Goal: Task Accomplishment & Management: Complete application form

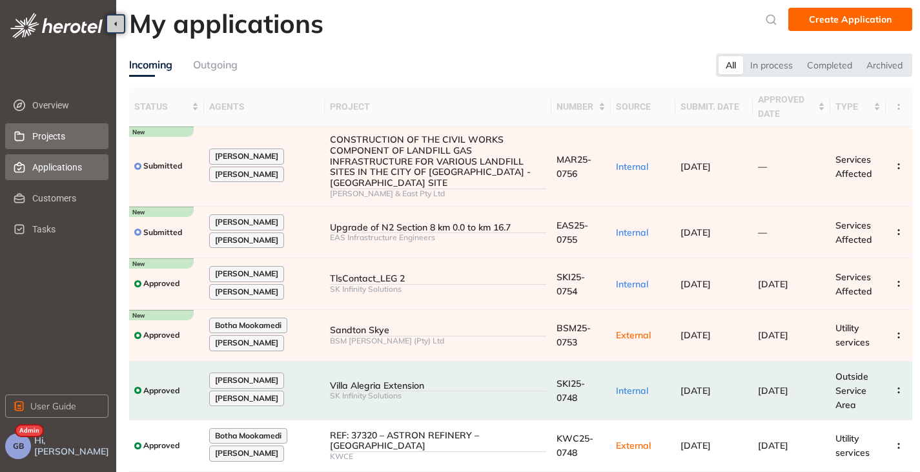
click at [37, 137] on span "Projects" at bounding box center [65, 136] width 66 height 26
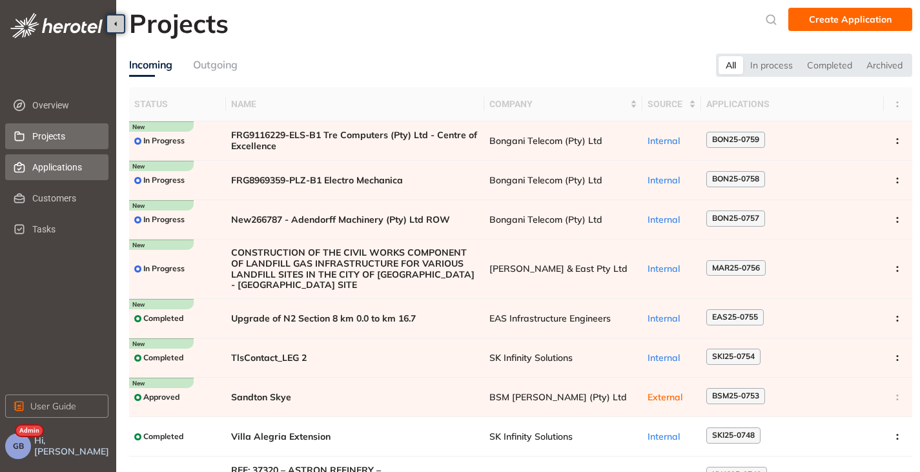
click at [48, 165] on span "Applications" at bounding box center [65, 167] width 66 height 26
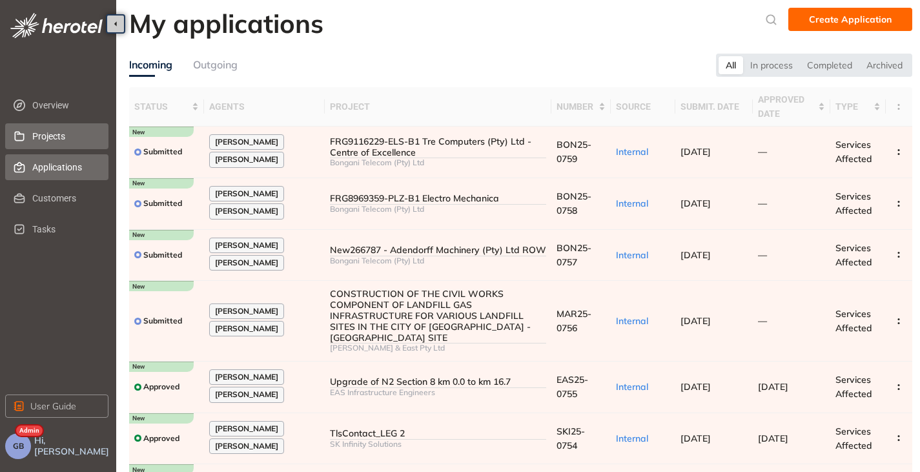
click at [36, 132] on span "Projects" at bounding box center [65, 136] width 66 height 26
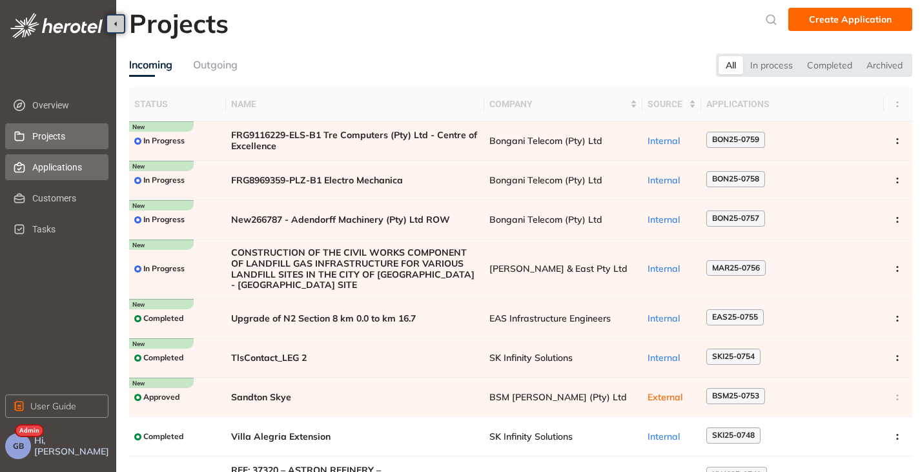
click at [53, 168] on span "Applications" at bounding box center [65, 167] width 66 height 26
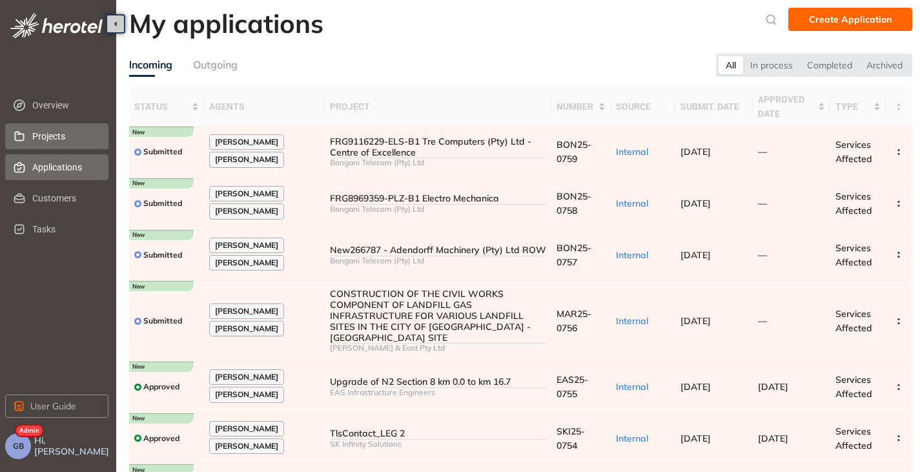
click at [72, 133] on span "Projects" at bounding box center [65, 136] width 66 height 26
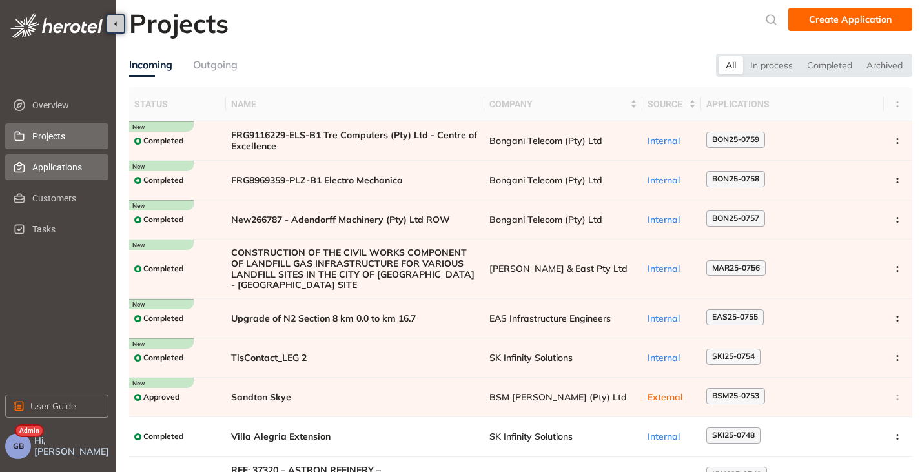
click at [35, 168] on span "Applications" at bounding box center [65, 167] width 66 height 26
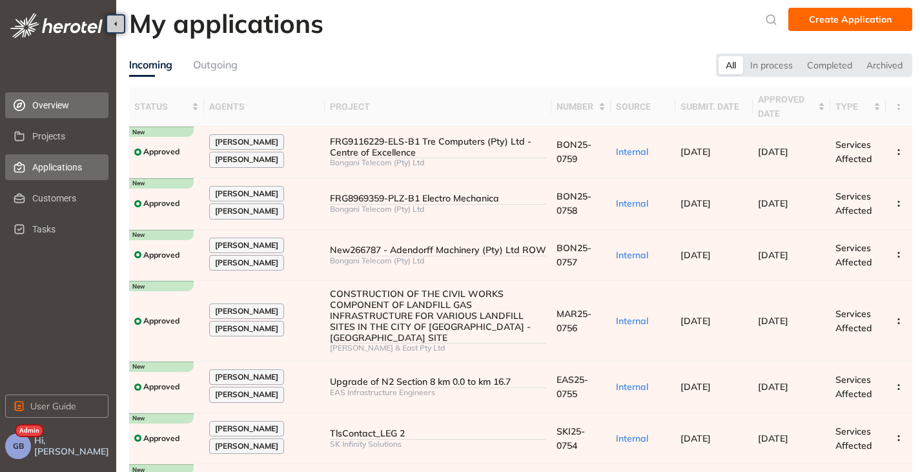
click at [53, 108] on span "Overview" at bounding box center [65, 105] width 66 height 26
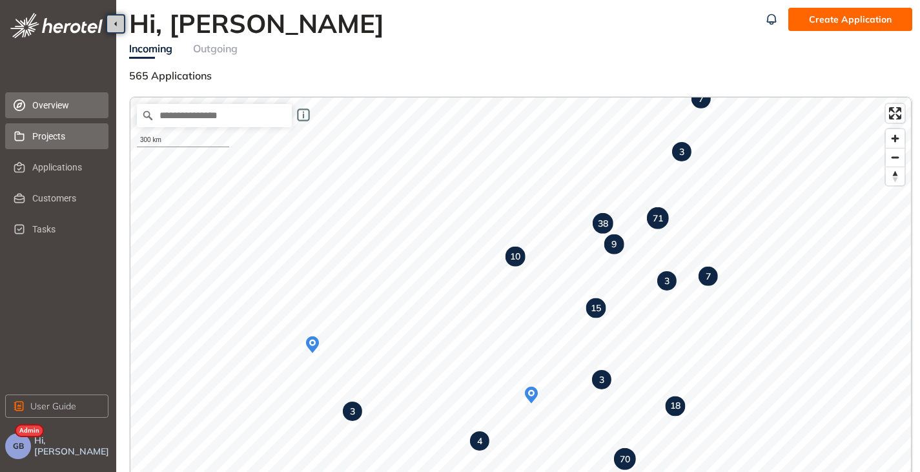
click at [51, 143] on span "Projects" at bounding box center [65, 136] width 66 height 26
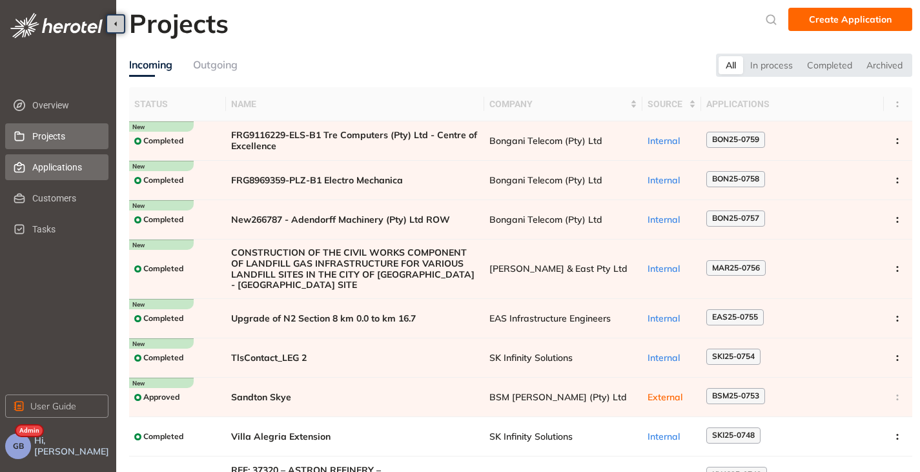
click at [45, 170] on span "Applications" at bounding box center [65, 167] width 66 height 26
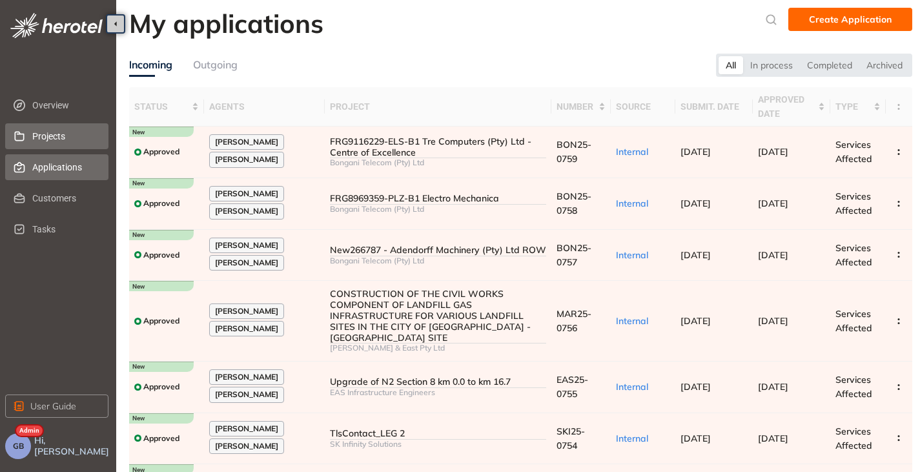
click at [59, 141] on span "Projects" at bounding box center [65, 136] width 66 height 26
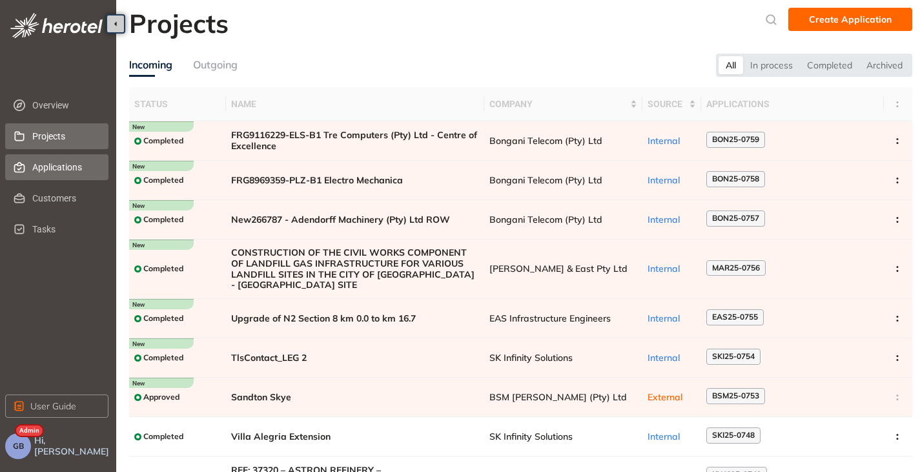
click at [60, 167] on span "Applications" at bounding box center [65, 167] width 66 height 26
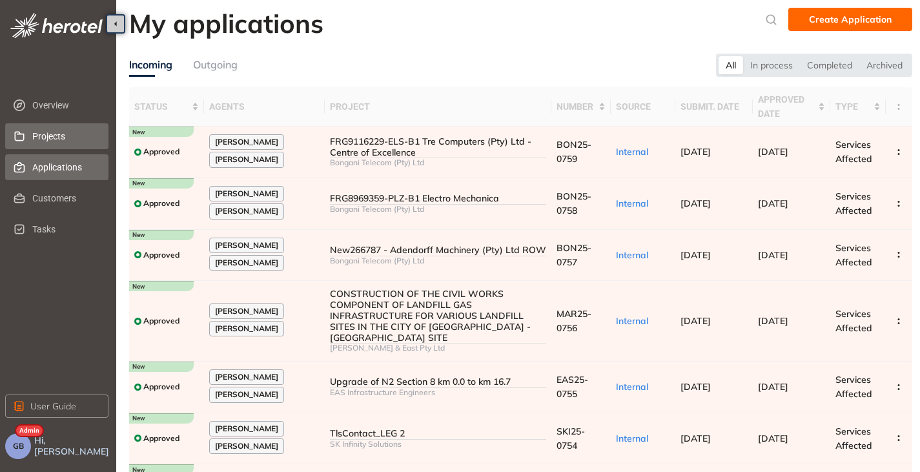
click at [51, 141] on span "Projects" at bounding box center [65, 136] width 66 height 26
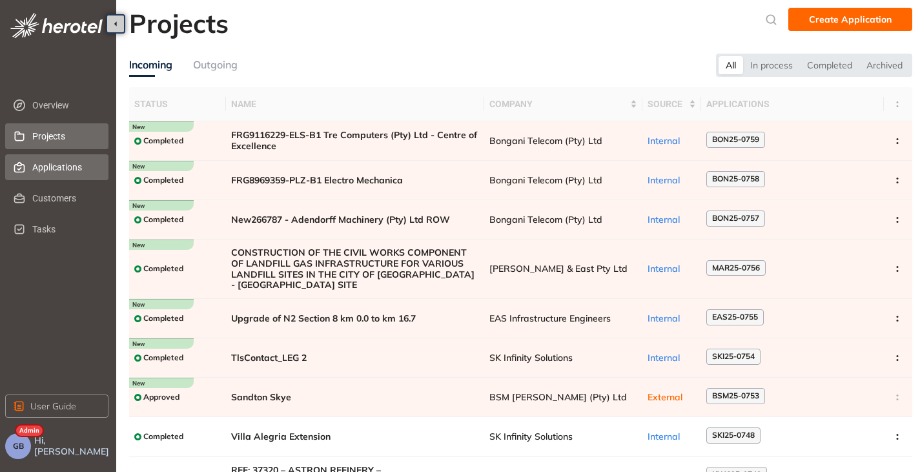
click at [45, 163] on span "Applications" at bounding box center [65, 167] width 66 height 26
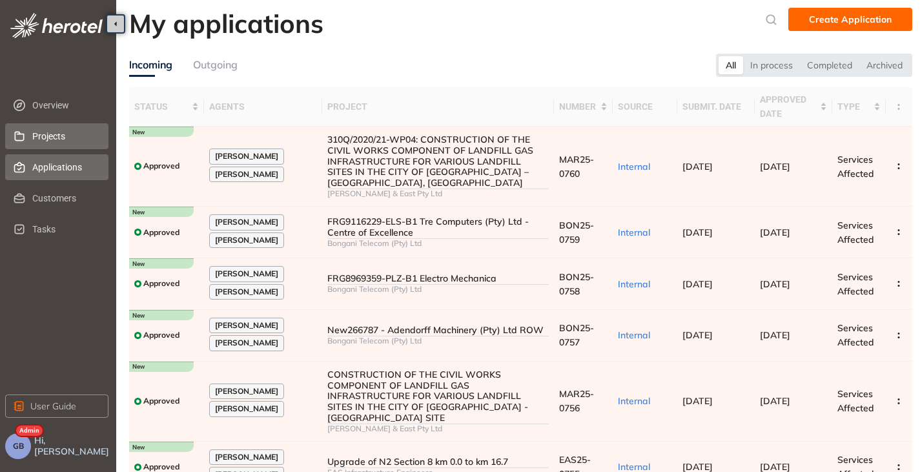
click at [45, 141] on span "Projects" at bounding box center [65, 136] width 66 height 26
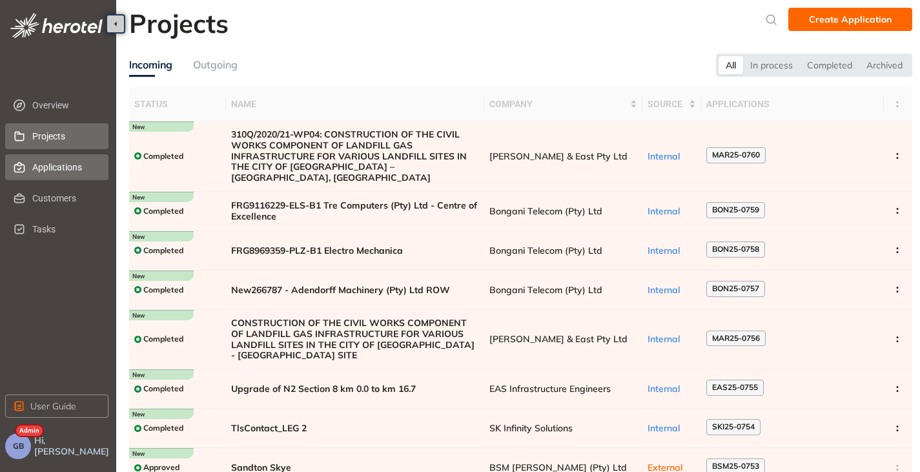
click at [50, 165] on span "Applications" at bounding box center [65, 167] width 66 height 26
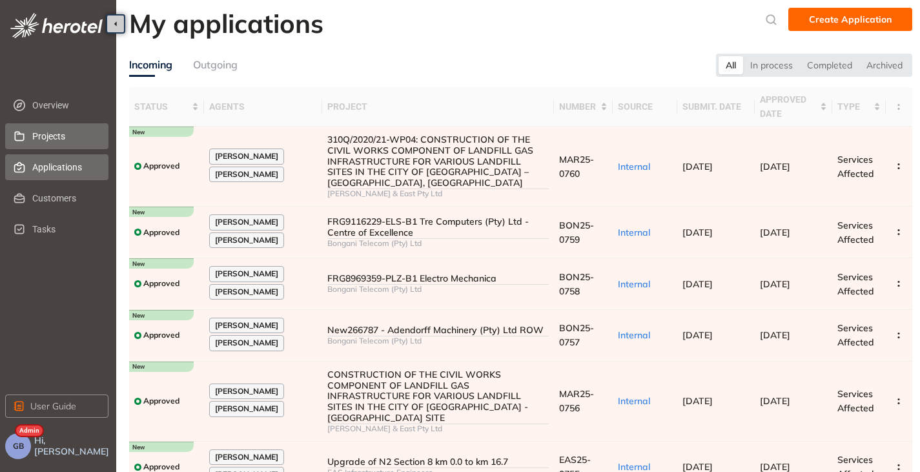
click at [40, 127] on span "Projects" at bounding box center [65, 136] width 66 height 26
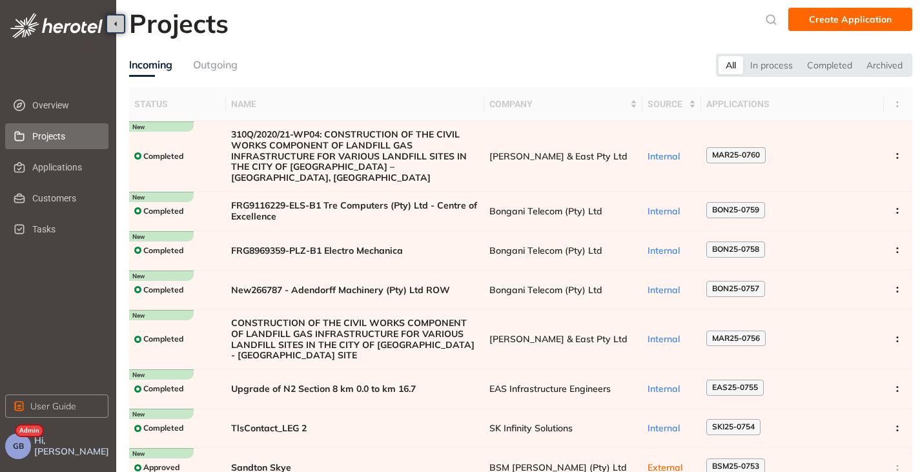
click at [836, 16] on span "Create Application" at bounding box center [850, 19] width 83 height 14
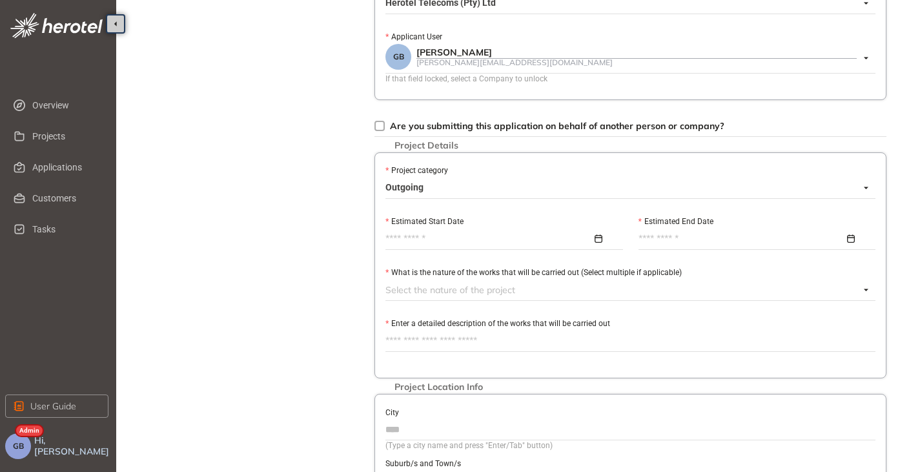
scroll to position [388, 0]
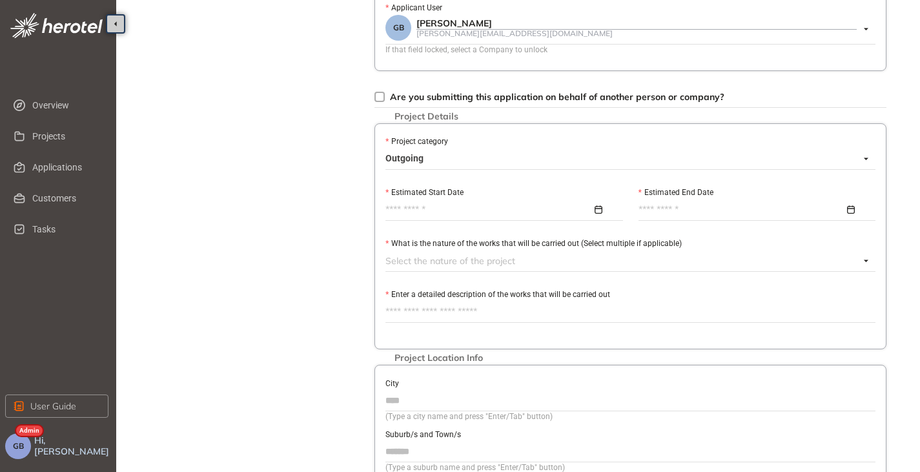
click at [429, 265] on div at bounding box center [623, 261] width 475 height 16
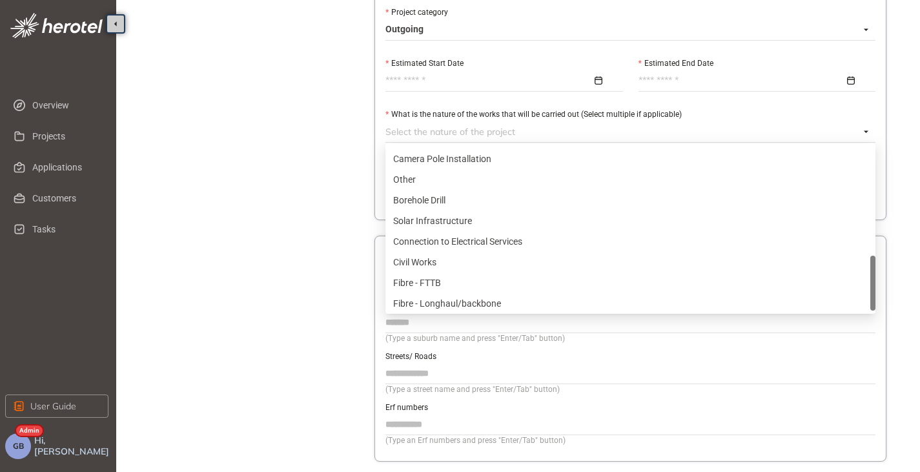
scroll to position [455, 0]
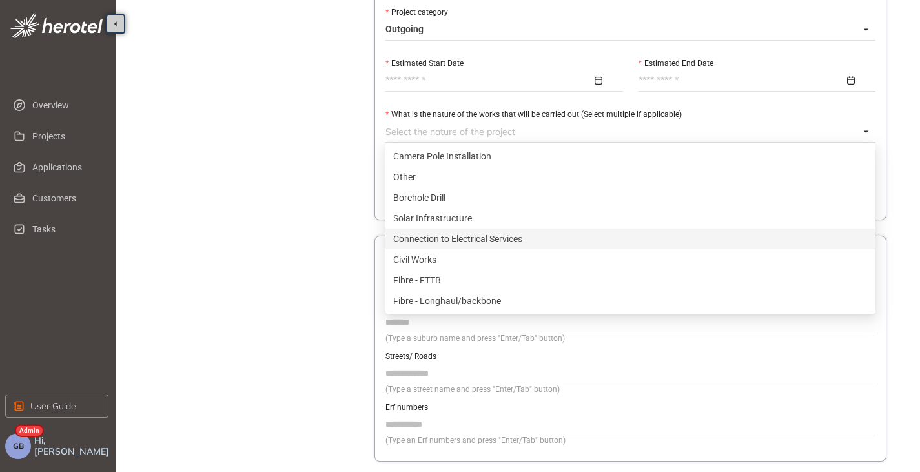
click at [291, 258] on div "Project Details Location Confirmation Upload documents" at bounding box center [251, 14] width 181 height 1009
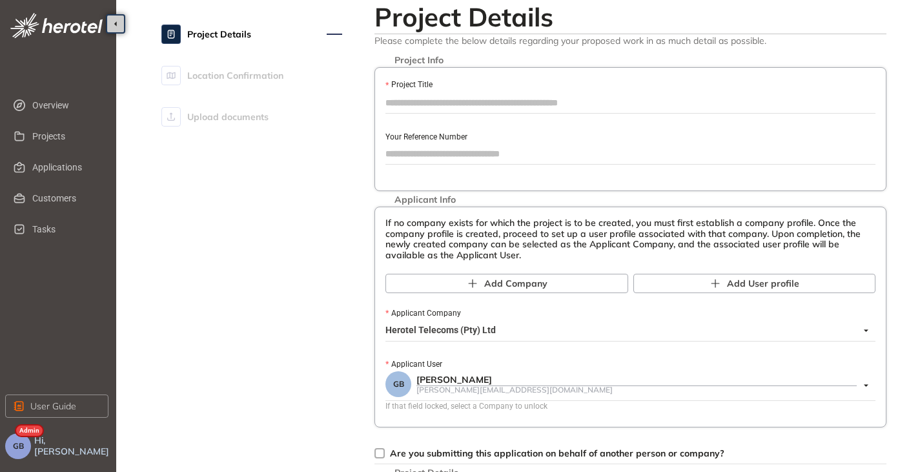
scroll to position [0, 0]
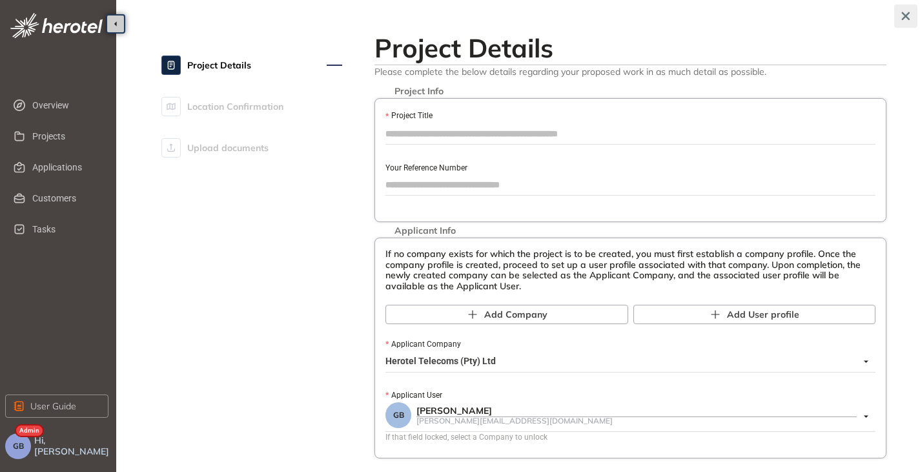
click at [905, 15] on icon "button" at bounding box center [906, 16] width 8 height 8
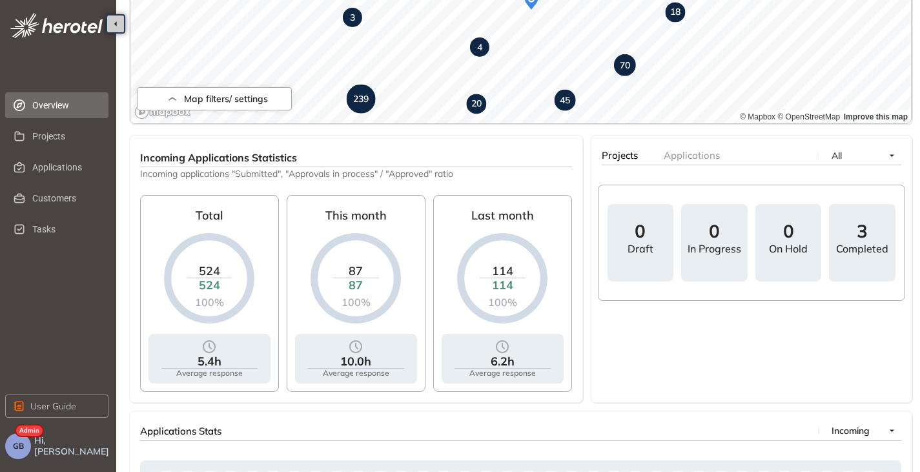
scroll to position [369, 0]
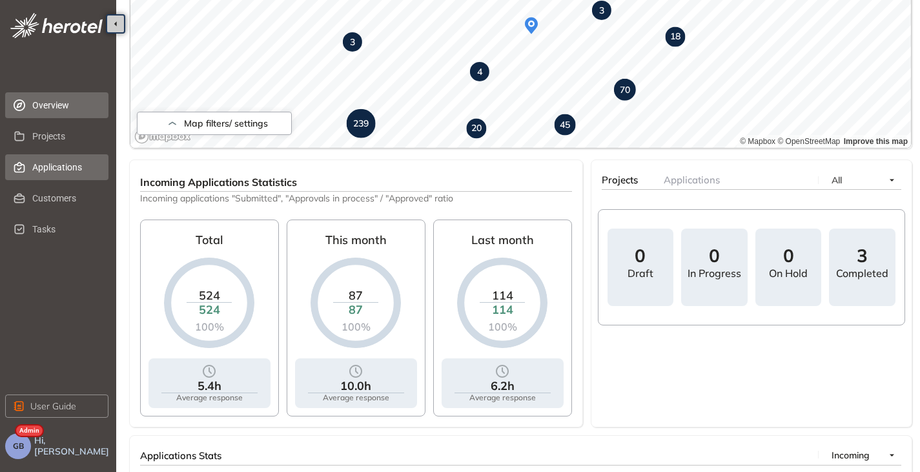
click at [45, 167] on span "Applications" at bounding box center [65, 167] width 66 height 26
